Goal: Information Seeking & Learning: Learn about a topic

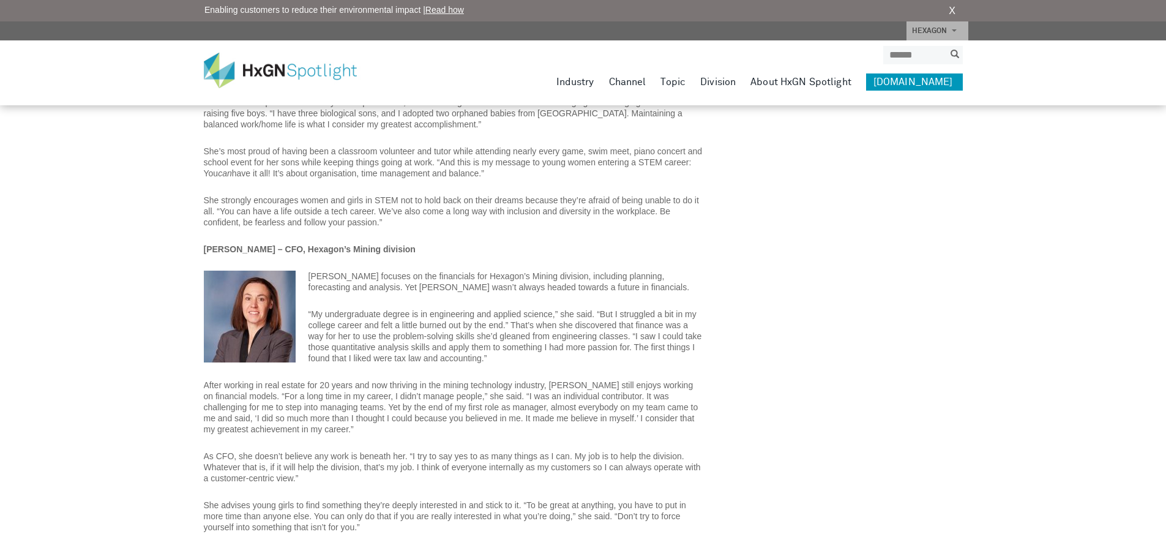
scroll to position [1872, 0]
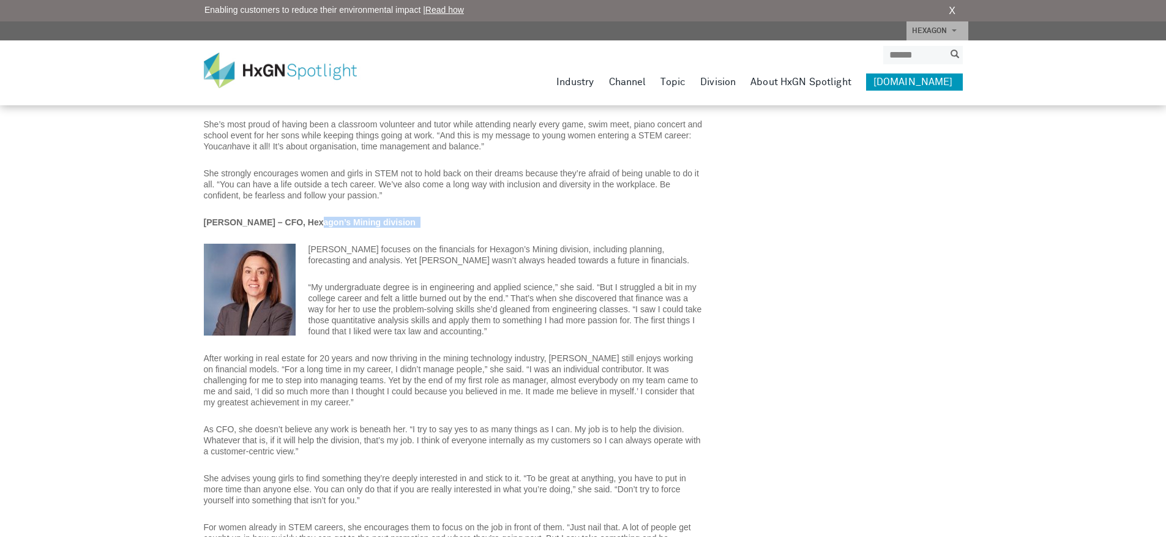
drag, startPoint x: 314, startPoint y: 210, endPoint x: 464, endPoint y: 212, distance: 150.5
click at [464, 217] on p "[PERSON_NAME] – CFO, Hexagon’s Mining division" at bounding box center [454, 222] width 500 height 11
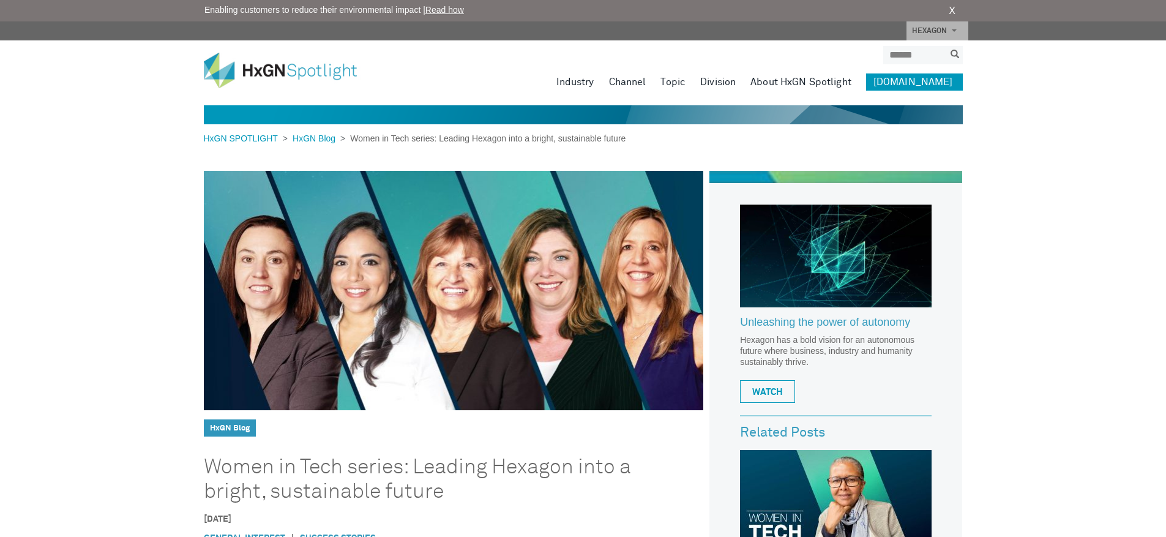
scroll to position [0, 0]
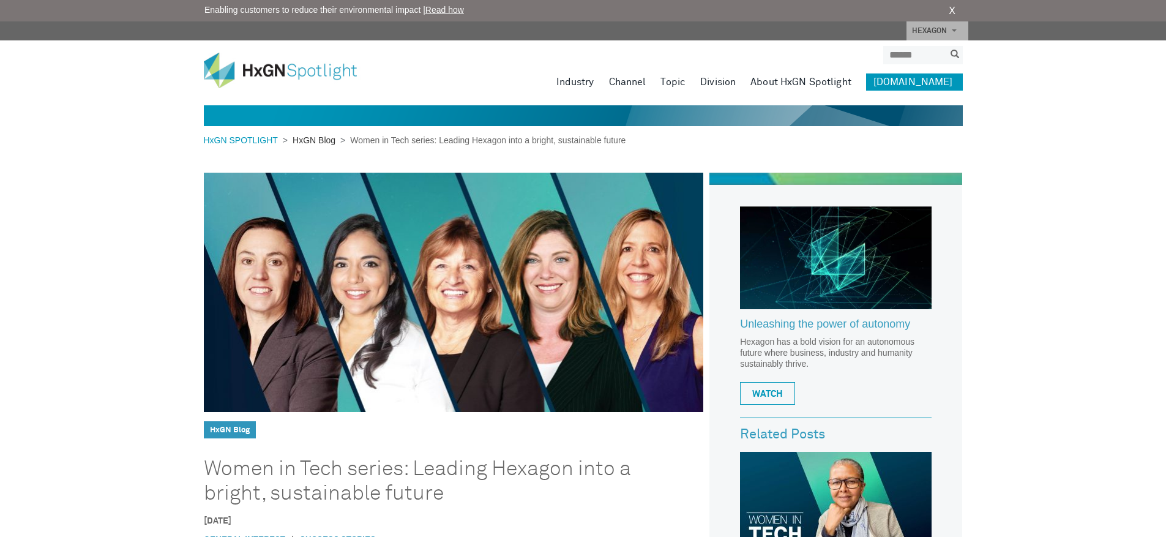
click at [306, 142] on link "HxGN Blog" at bounding box center [314, 140] width 53 height 10
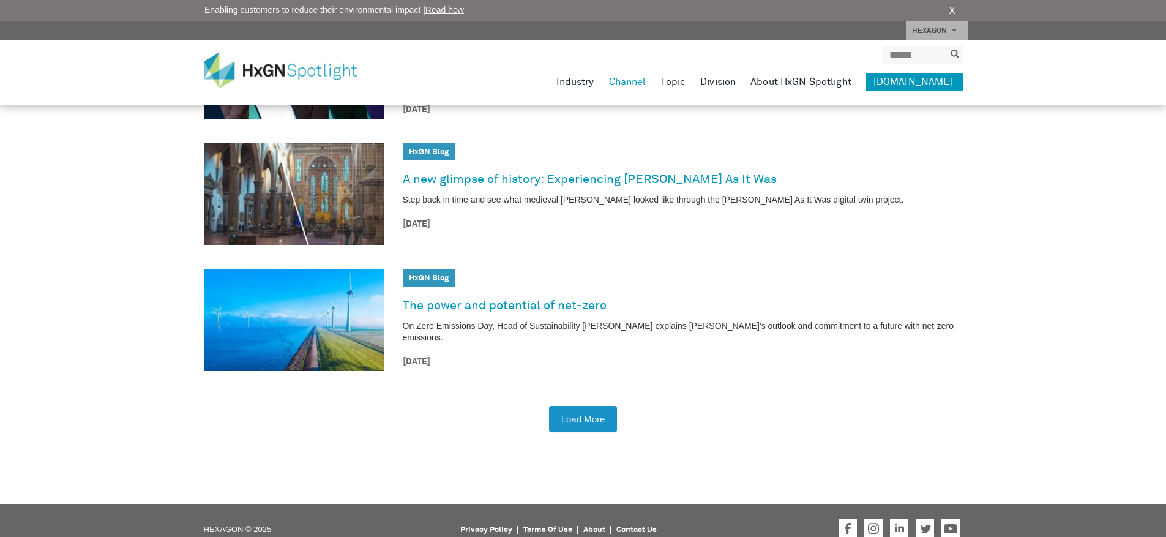
scroll to position [1850, 0]
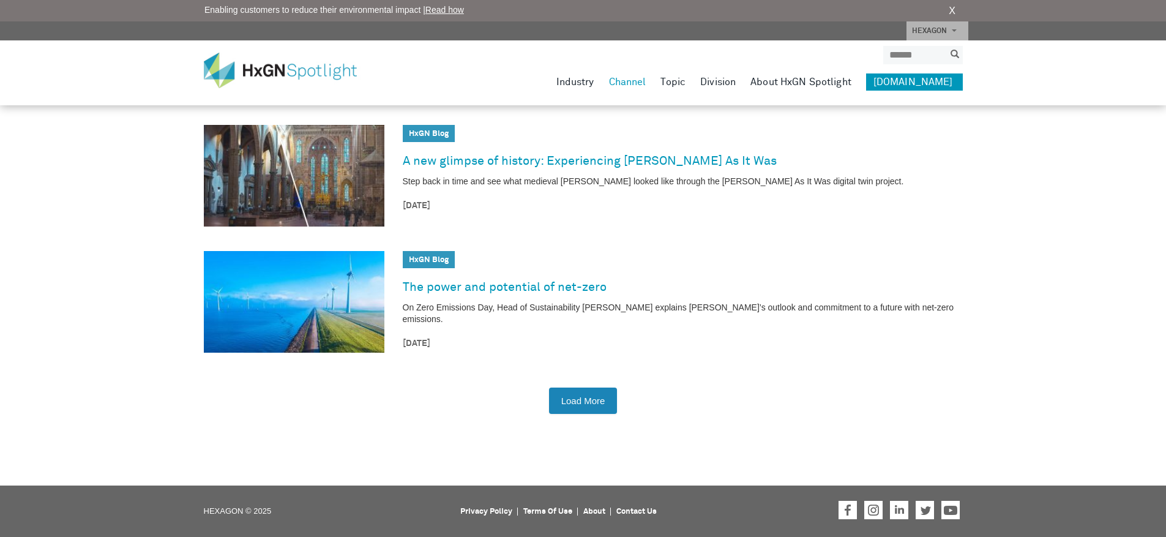
click at [590, 403] on button "Load More" at bounding box center [583, 400] width 69 height 26
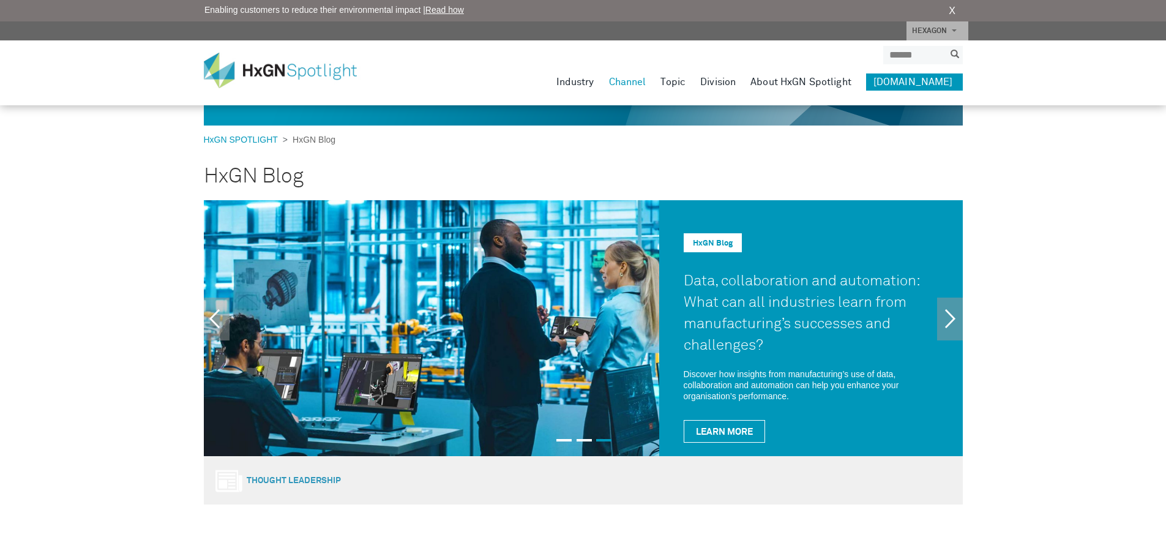
scroll to position [0, 0]
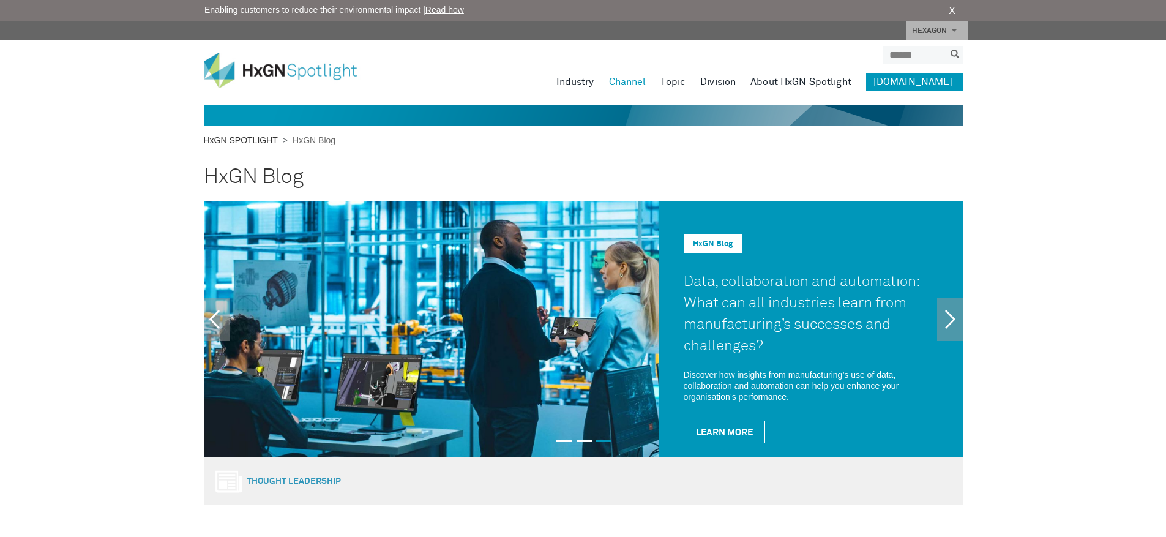
click at [257, 139] on link "HxGN SPOTLIGHT" at bounding box center [243, 140] width 79 height 10
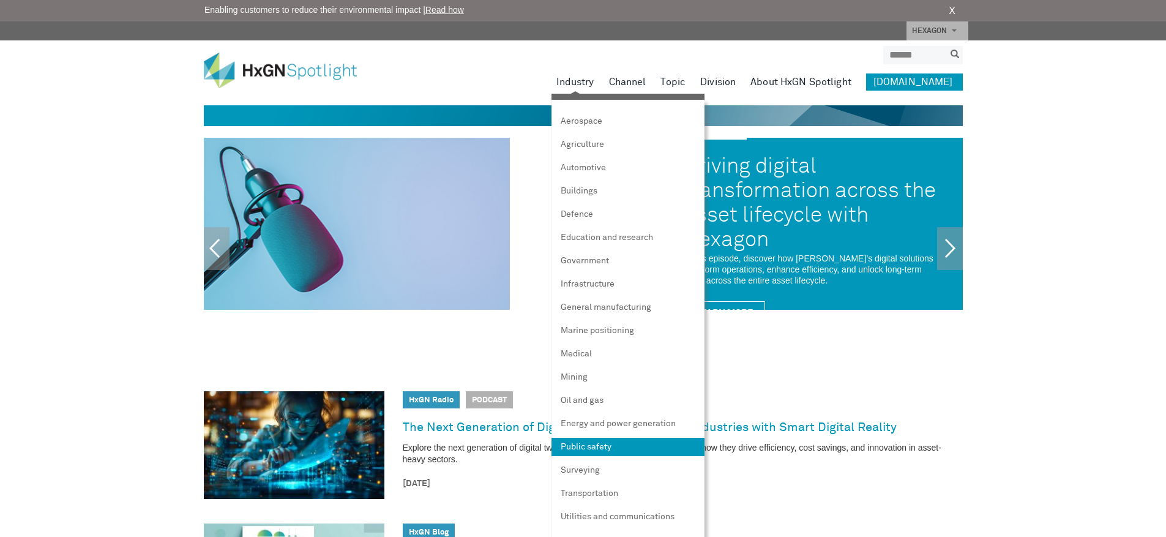
click at [631, 445] on link "Public safety" at bounding box center [627, 446] width 153 height 18
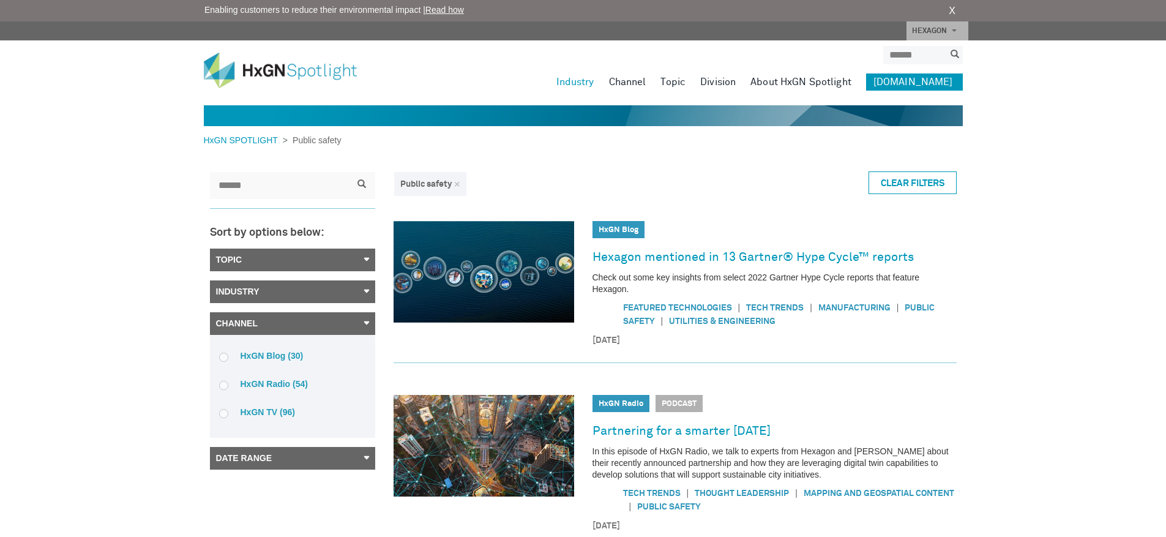
click at [359, 257] on link "Topic" at bounding box center [292, 259] width 165 height 23
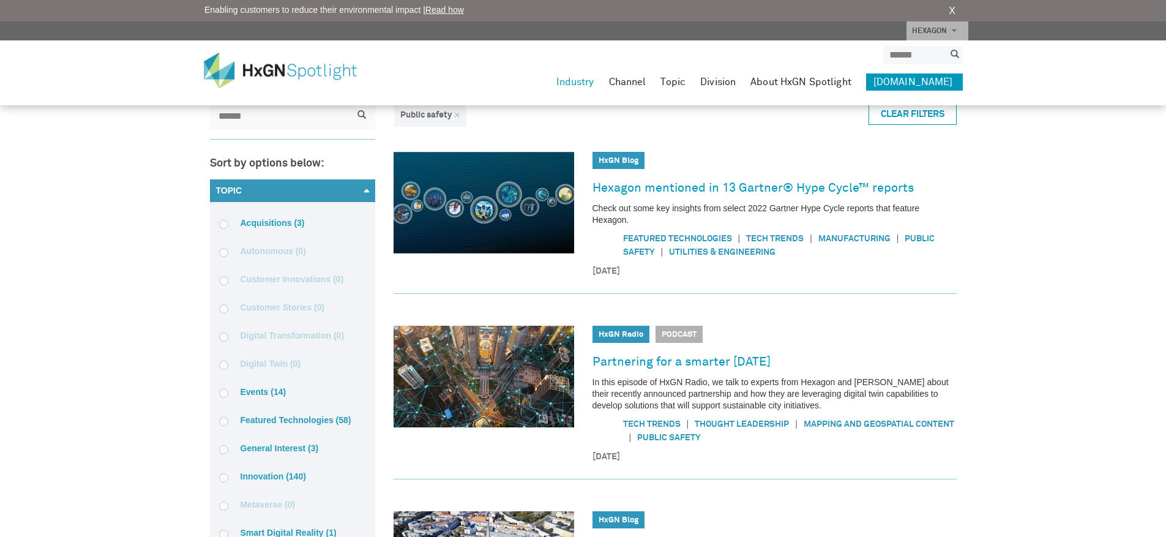
scroll to position [73, 0]
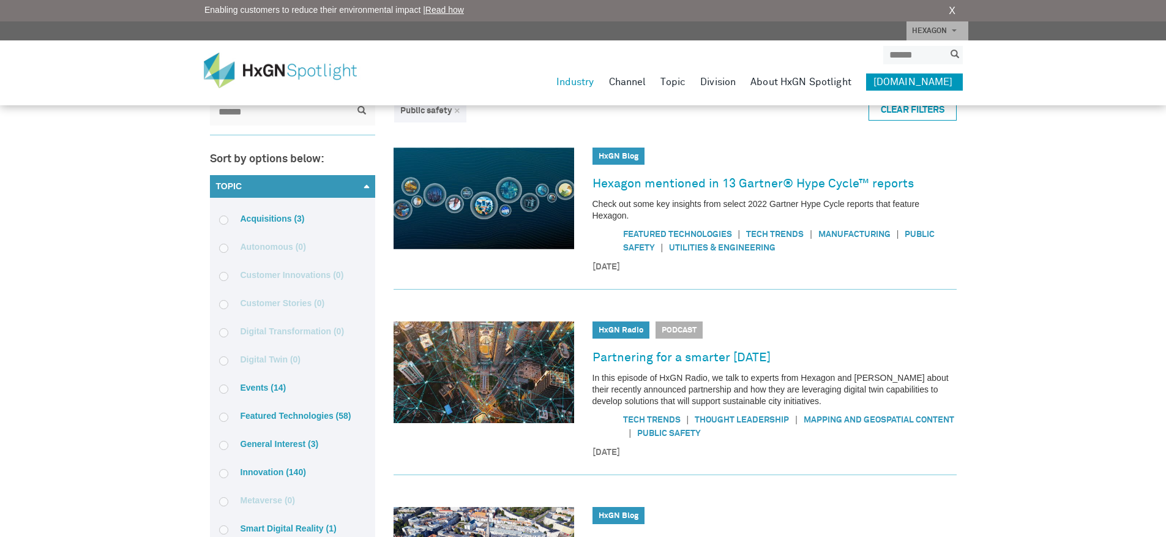
click at [285, 217] on label "Acquisitions (3)" at bounding box center [292, 218] width 147 height 11
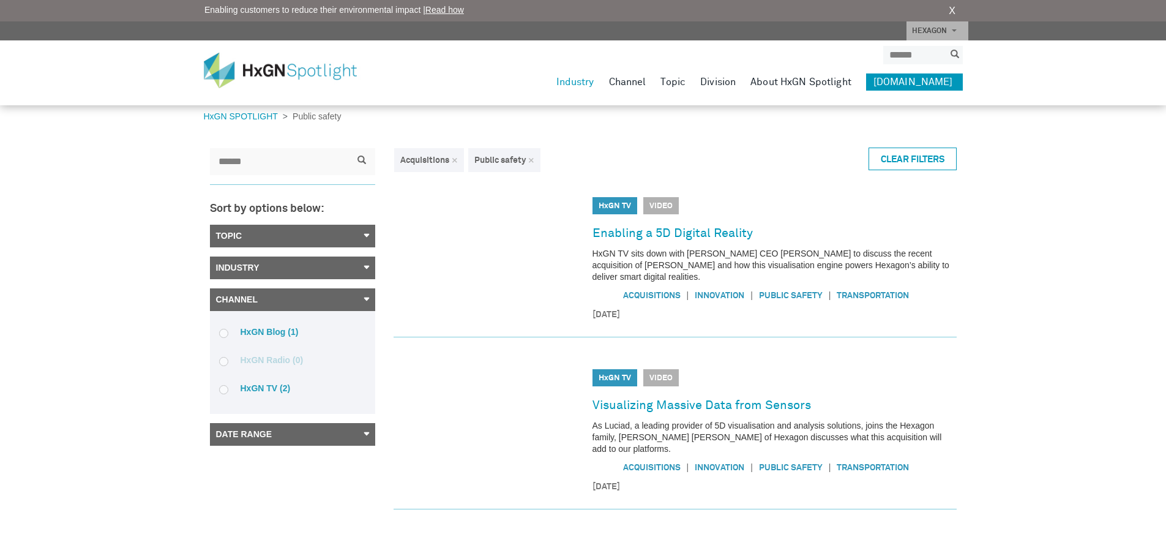
scroll to position [0, 0]
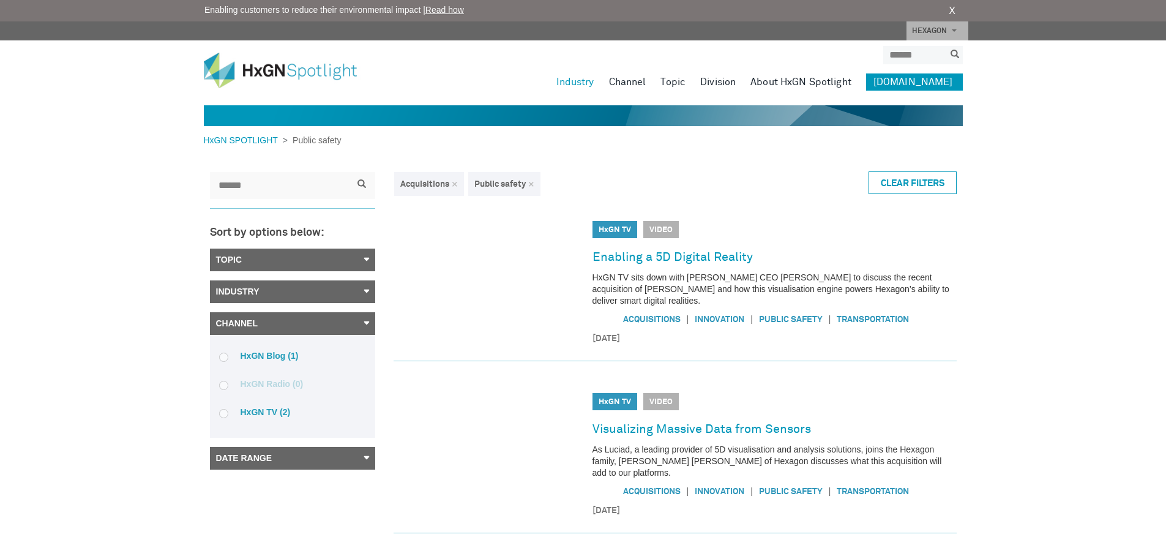
click at [532, 184] on link "×" at bounding box center [531, 184] width 6 height 9
